Goal: Transaction & Acquisition: Subscribe to service/newsletter

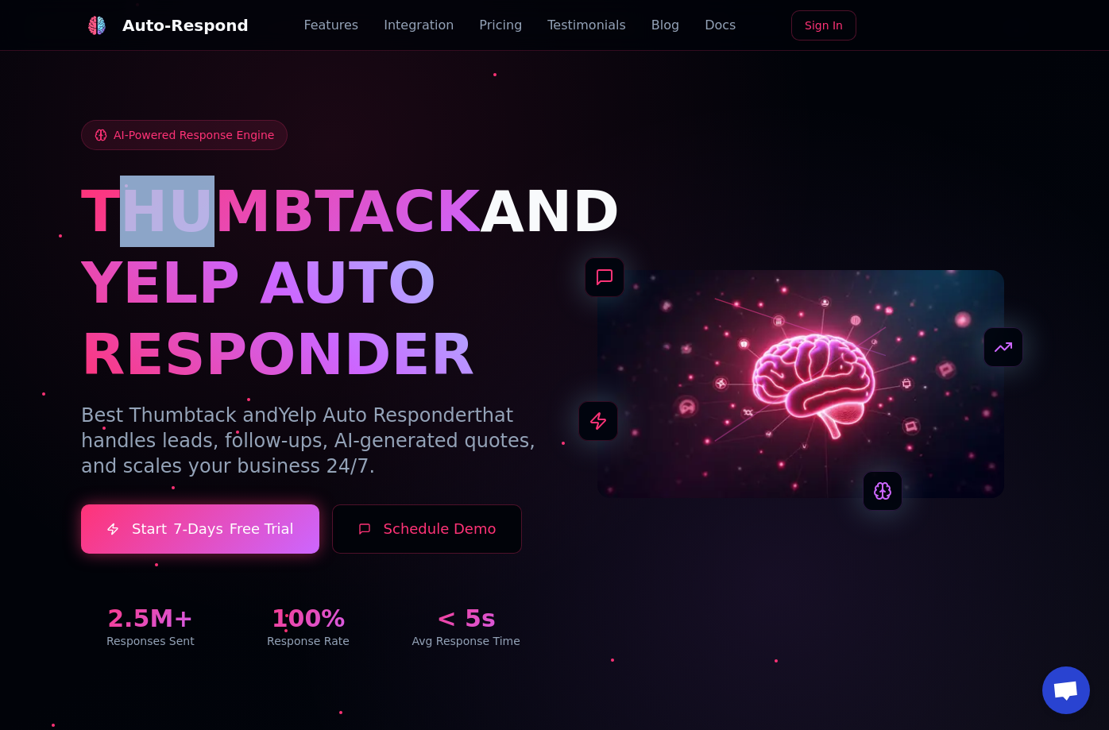
drag, startPoint x: 129, startPoint y: 213, endPoint x: 171, endPoint y: 219, distance: 42.6
click at [160, 222] on span "THUMBTACK" at bounding box center [280, 211] width 399 height 67
click at [480, 243] on span "AND" at bounding box center [550, 211] width 140 height 67
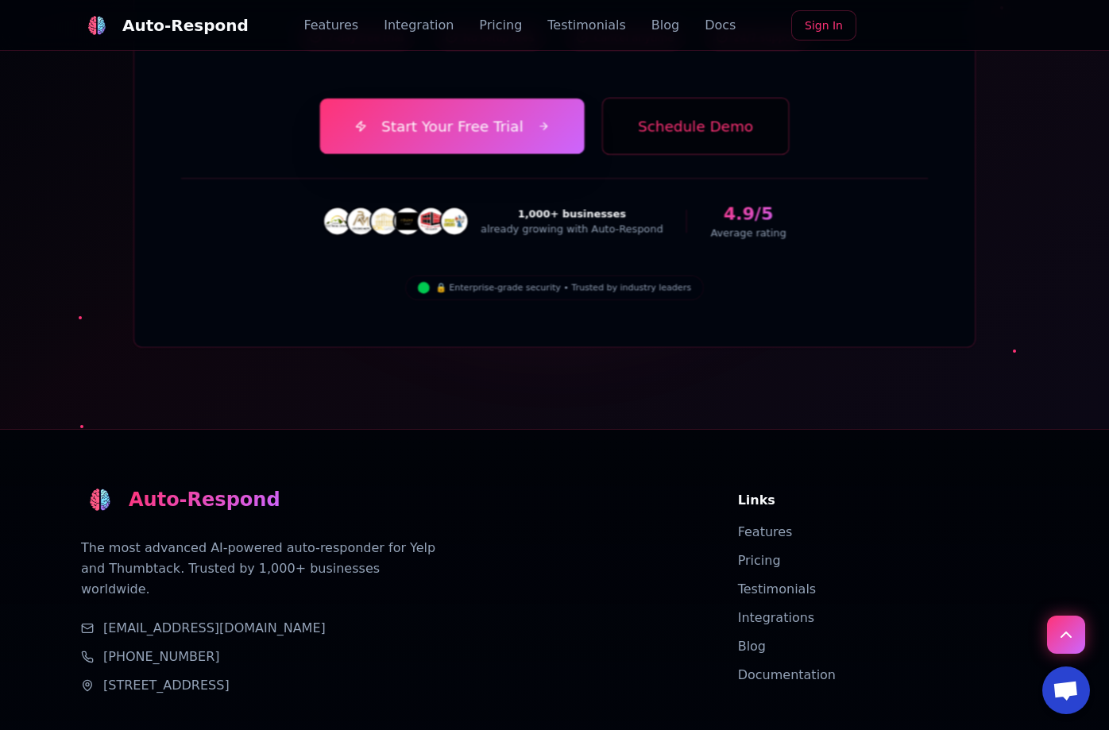
drag, startPoint x: 697, startPoint y: 162, endPoint x: 650, endPoint y: 469, distance: 310.9
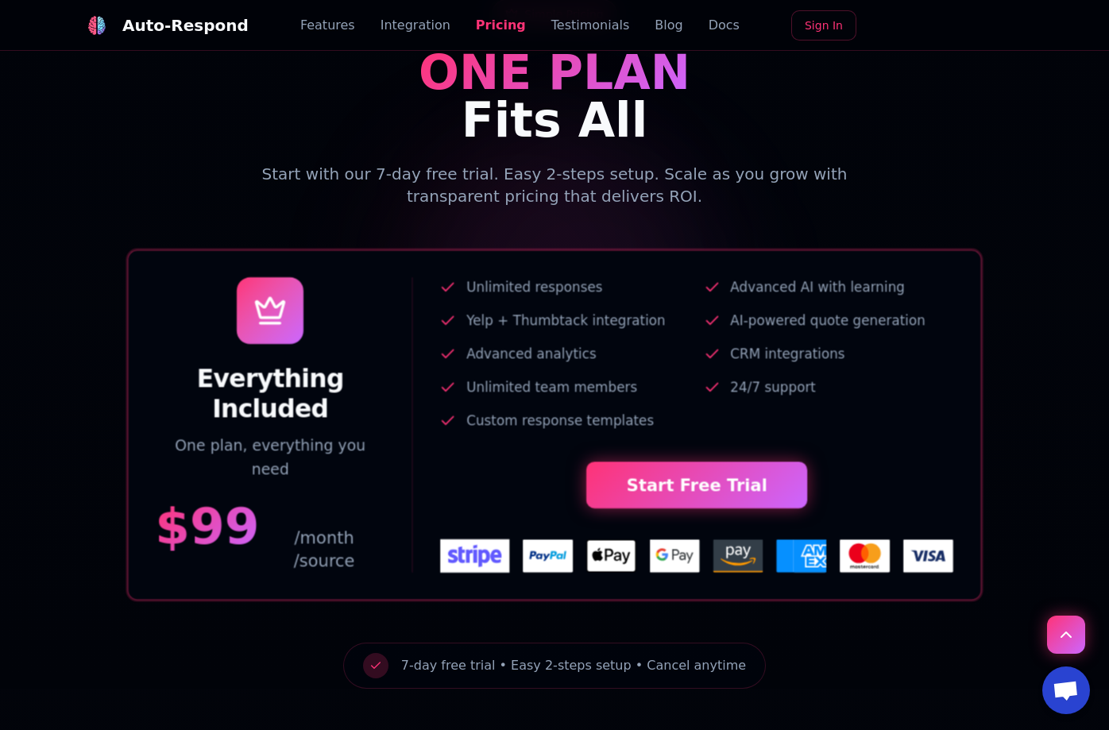
scroll to position [3225, 0]
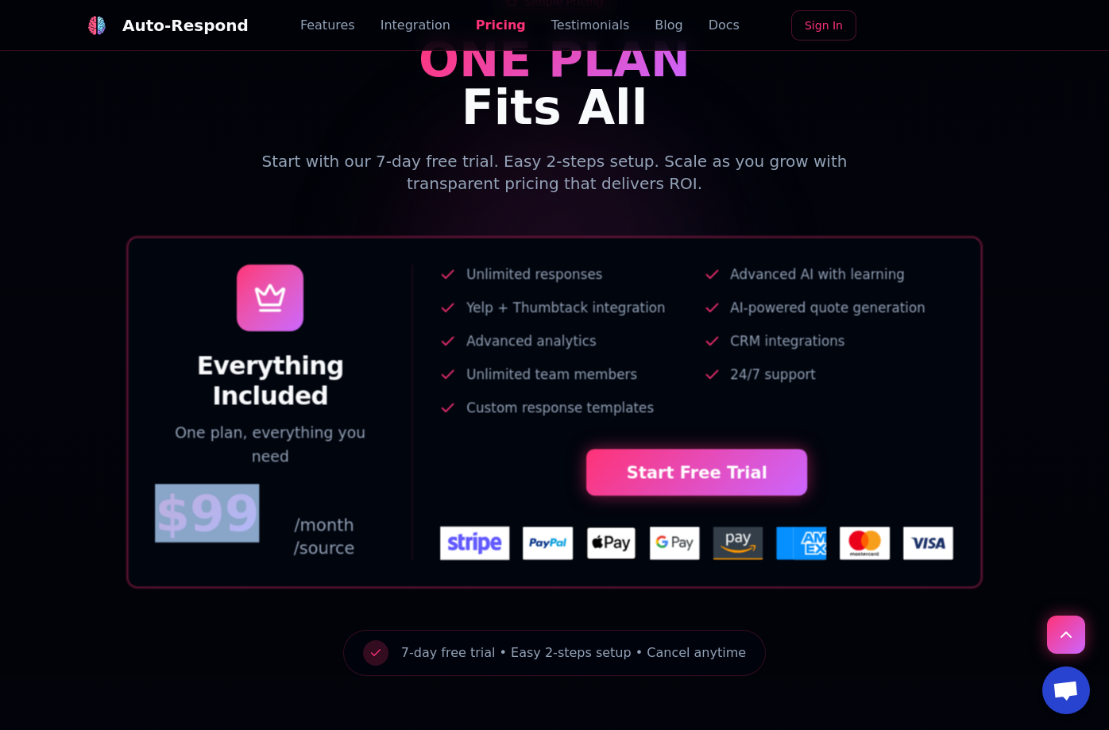
drag, startPoint x: 246, startPoint y: 431, endPoint x: 170, endPoint y: 435, distance: 76.3
click at [168, 488] on span "$ 99" at bounding box center [207, 513] width 105 height 50
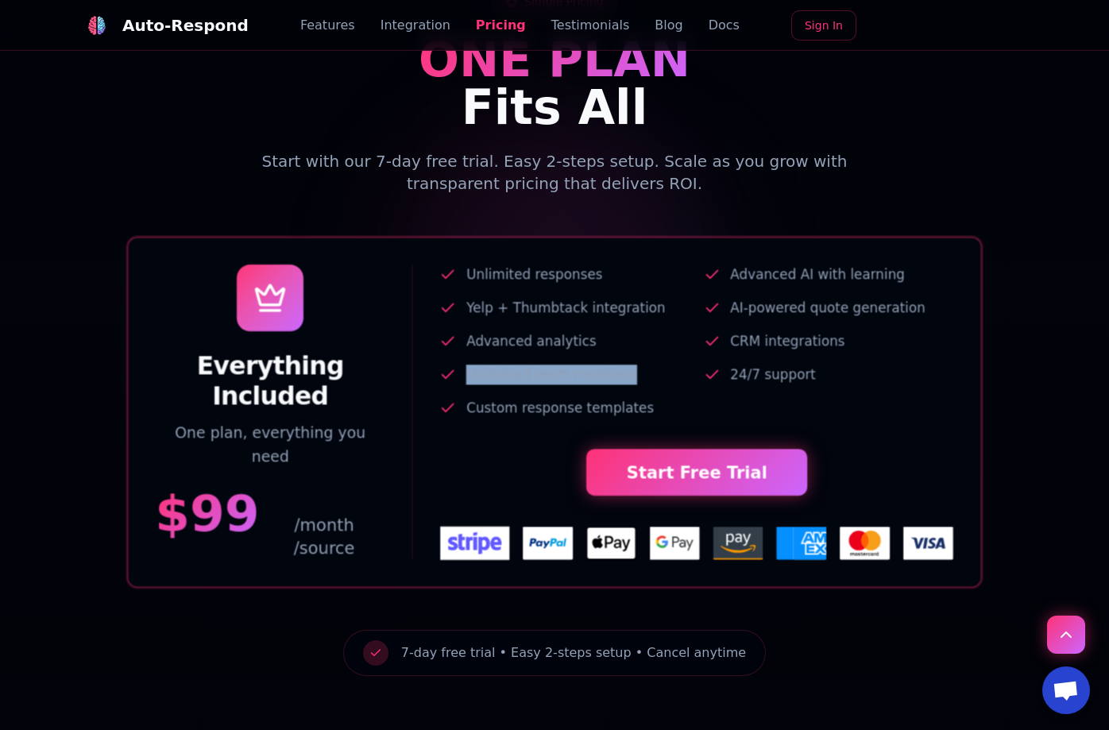
drag, startPoint x: 653, startPoint y: 319, endPoint x: 455, endPoint y: 315, distance: 197.8
click at [455, 365] on li "Unlimited team members" at bounding box center [565, 375] width 250 height 20
click at [480, 365] on span "Unlimited team members" at bounding box center [551, 375] width 171 height 20
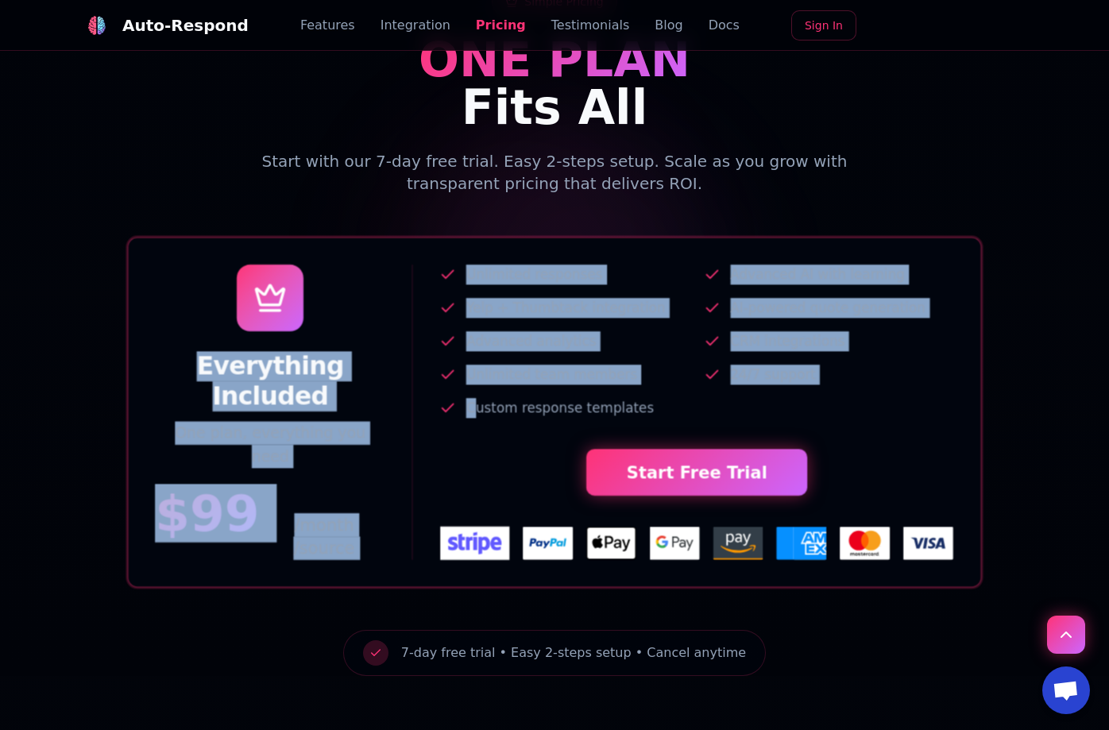
drag, startPoint x: 473, startPoint y: 357, endPoint x: 357, endPoint y: 191, distance: 203.6
click at [357, 237] on div "Everything Included One plan, everything you need $ 99 /month /source Unlimited…" at bounding box center [554, 411] width 852 height 349
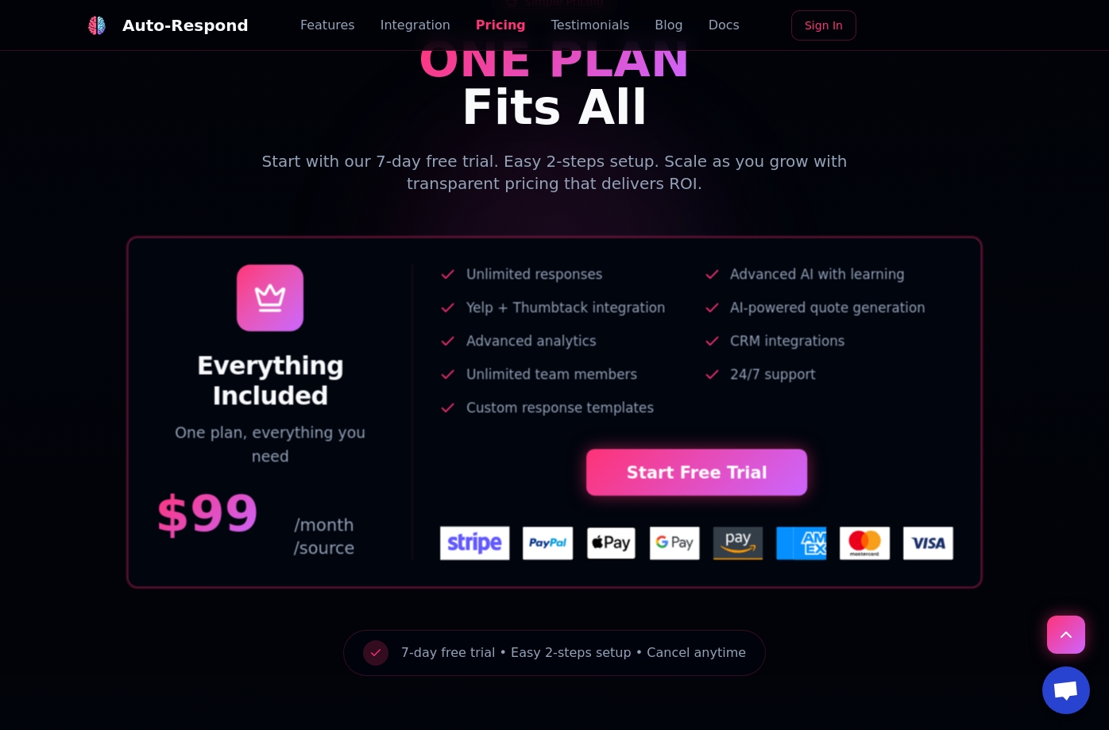
click at [429, 195] on div "Everything Included One plan, everything you need $ 99 /month Unlimited respons…" at bounding box center [554, 387] width 947 height 384
click at [855, 237] on div "Everything Included One plan, everything you need $ 99 /month /source Unlimited…" at bounding box center [554, 411] width 852 height 349
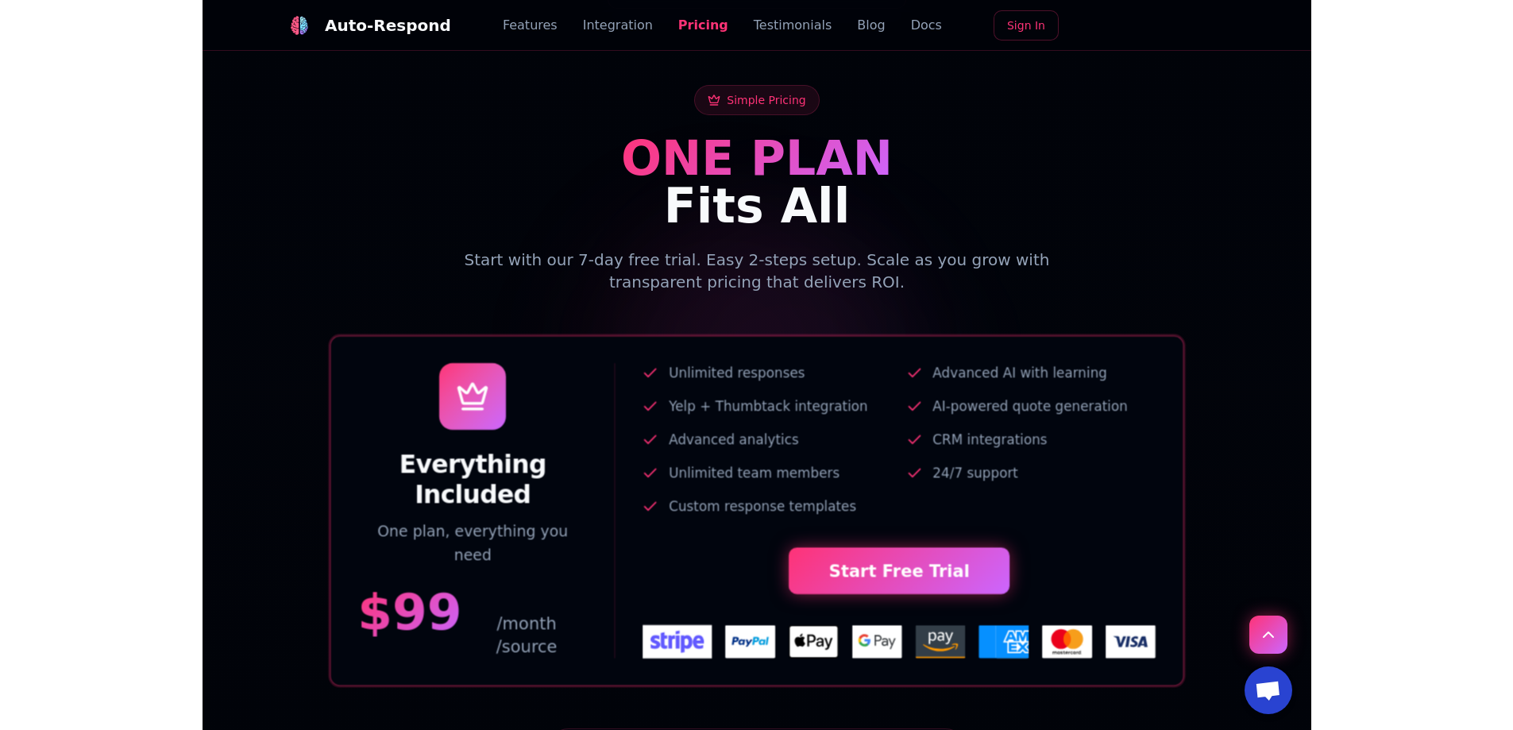
scroll to position [3304, 0]
